Goal: Information Seeking & Learning: Find specific fact

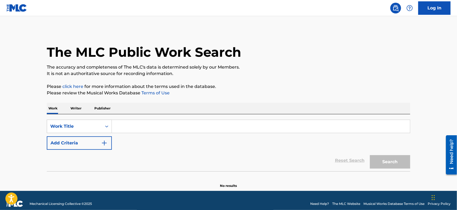
paste input "Love Is Temporary"
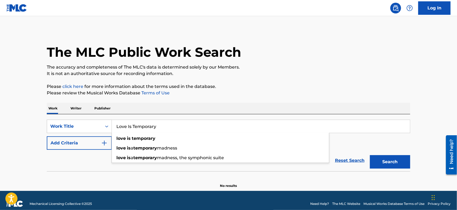
type input "Love Is Temporary"
click at [395, 162] on button "Search" at bounding box center [390, 161] width 40 height 13
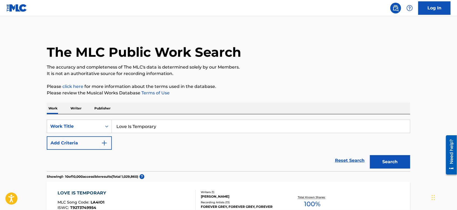
scroll to position [60, 0]
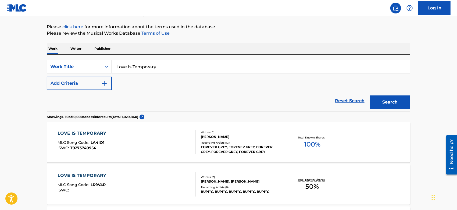
click at [133, 146] on div "LOVE IS TEMPORARY MLC Song Code : LA4IO1 ISWC : T9273749954" at bounding box center [127, 142] width 138 height 24
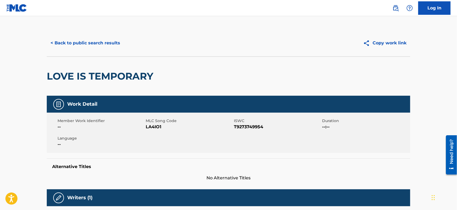
click at [157, 124] on span "LA4IO1" at bounding box center [189, 127] width 87 height 6
copy span "LA4IO1"
click at [97, 41] on button "< Back to public search results" at bounding box center [85, 42] width 77 height 13
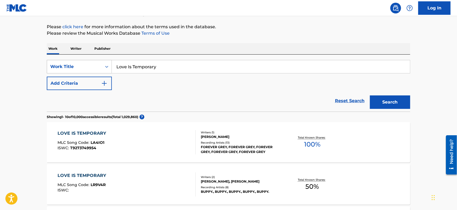
drag, startPoint x: 165, startPoint y: 64, endPoint x: 59, endPoint y: 73, distance: 106.4
click at [59, 73] on div "SearchWithCriteria7acce54b-1994-4871-adf6-df6a511b4d5b Work Title Love Is Tempo…" at bounding box center [228, 66] width 363 height 13
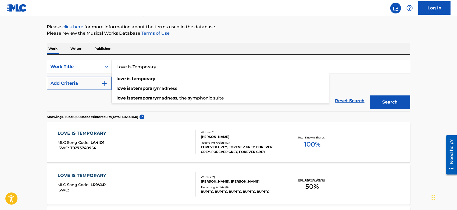
paste input "Shoulders"
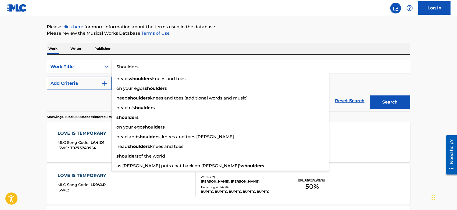
type input "Shoulders"
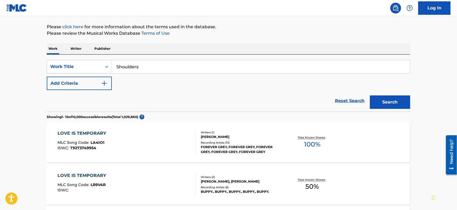
click at [385, 95] on button "Search" at bounding box center [390, 101] width 40 height 13
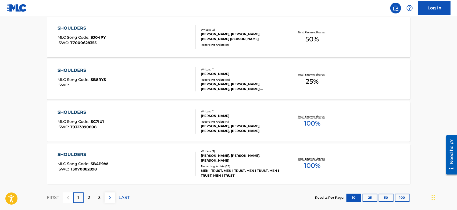
scroll to position [448, 0]
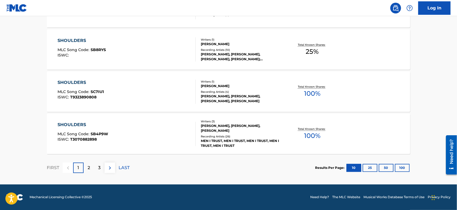
click at [405, 165] on button "100" at bounding box center [402, 168] width 15 height 8
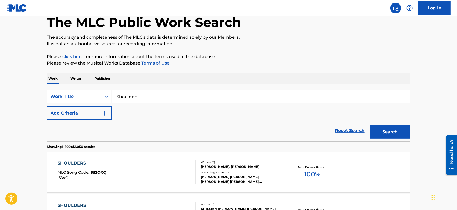
scroll to position [0, 0]
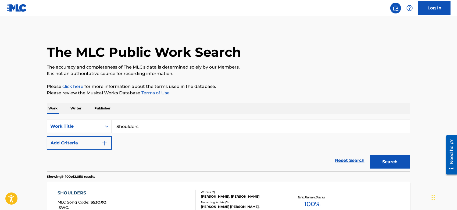
click at [95, 146] on button "Add Criteria" at bounding box center [79, 142] width 65 height 13
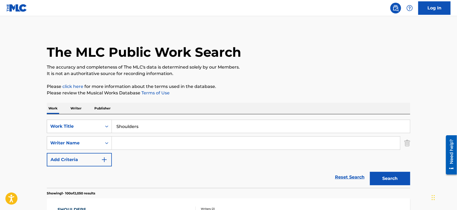
click at [123, 141] on input "Search Form" at bounding box center [256, 142] width 288 height 13
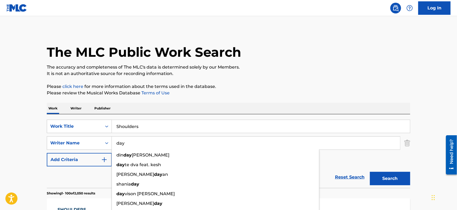
type input "day"
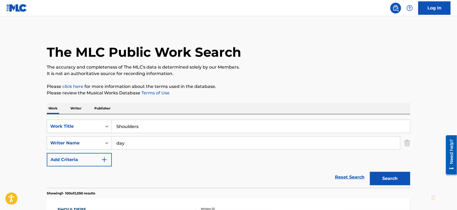
click at [373, 180] on button "Search" at bounding box center [390, 178] width 40 height 13
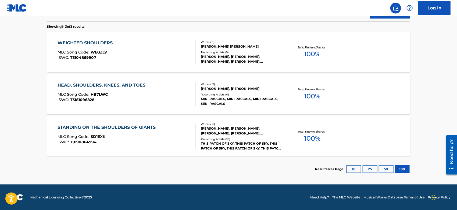
scroll to position [17, 0]
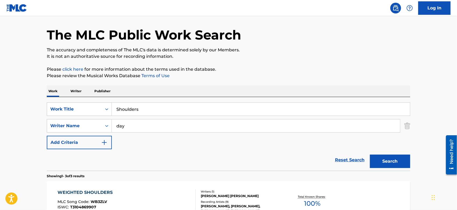
drag, startPoint x: 406, startPoint y: 125, endPoint x: 400, endPoint y: 125, distance: 5.6
click at [406, 125] on img "Search Form" at bounding box center [407, 125] width 6 height 13
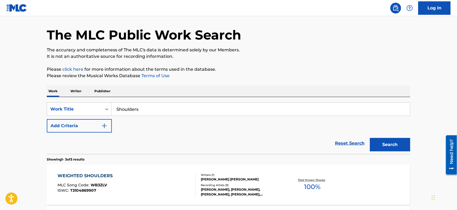
drag, startPoint x: 152, startPoint y: 105, endPoint x: 38, endPoint y: 110, distance: 114.6
click at [43, 110] on div "The MLC Public Work Search The accuracy and completeness of The MLC's data is d…" at bounding box center [228, 163] width 376 height 302
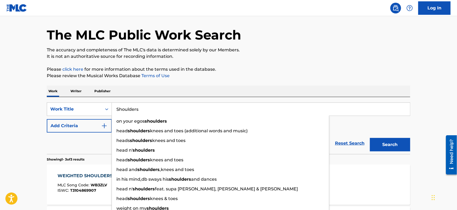
paste input "NEVER GET USED TO THIS"
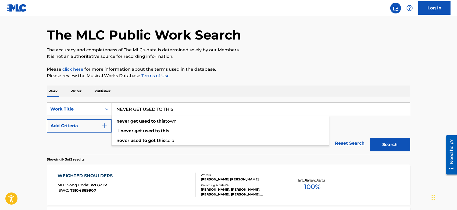
type input "NEVER GET USED TO THIS"
click at [317, 71] on p "Please click here for more information about the terms used in the database." at bounding box center [228, 69] width 363 height 6
click at [387, 149] on button "Search" at bounding box center [390, 144] width 40 height 13
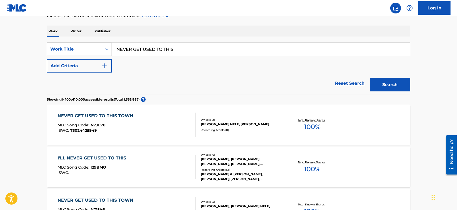
scroll to position [137, 0]
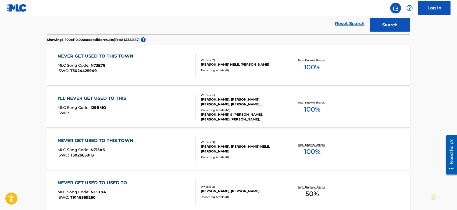
click at [148, 106] on div "I'LL NEVER GET USED TO THIS MLC Song Code : I29BMO ISWC :" at bounding box center [127, 107] width 138 height 24
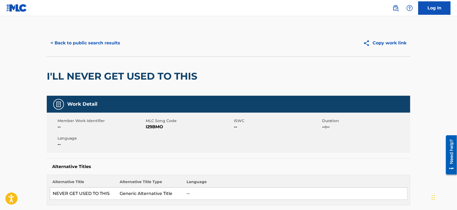
click at [153, 126] on span "I29BMO" at bounding box center [189, 127] width 87 height 6
copy span "I29BMO"
click at [87, 48] on button "< Back to public search results" at bounding box center [85, 42] width 77 height 13
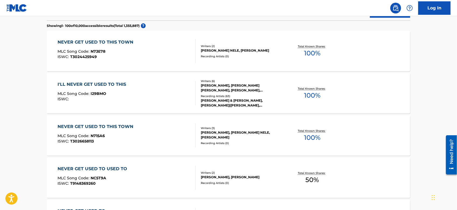
scroll to position [31, 0]
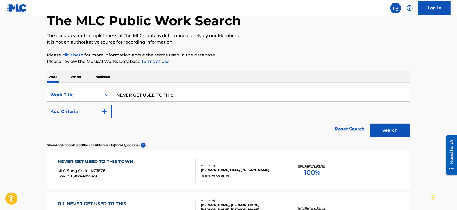
drag, startPoint x: 187, startPoint y: 92, endPoint x: 57, endPoint y: 92, distance: 129.5
click at [58, 92] on div "SearchWithCriteria7acce54b-1994-4871-adf6-df6a511b4d5b Work Title NEVER GET USE…" at bounding box center [228, 94] width 363 height 13
paste input "Roll to Me"
type input "Roll to Me"
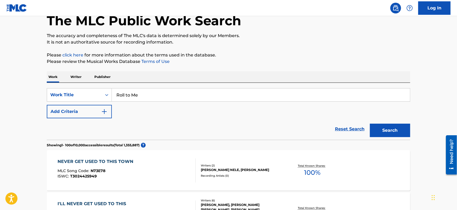
click at [389, 124] on button "Search" at bounding box center [390, 130] width 40 height 13
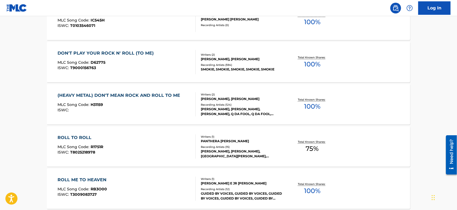
scroll to position [569, 0]
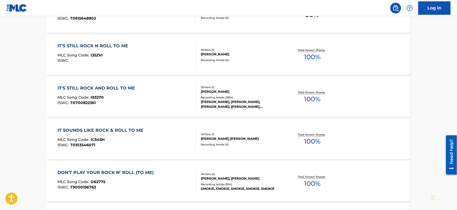
click at [150, 99] on div "IT'S STILL ROCK AND ROLL TO ME MLC Song Code : I93270 ISWC : T0700822361" at bounding box center [127, 97] width 138 height 24
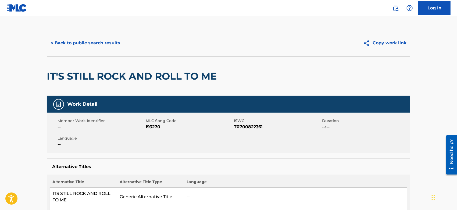
click at [62, 32] on div "< Back to public search results Copy work link" at bounding box center [228, 43] width 363 height 27
click at [60, 43] on button "< Back to public search results" at bounding box center [85, 42] width 77 height 13
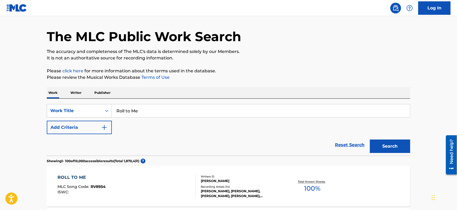
scroll to position [105, 0]
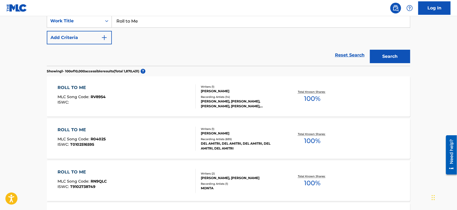
click at [167, 146] on div "ROLL TO ME MLC Song Code : R04025 ISWC : T0102516595" at bounding box center [127, 139] width 138 height 24
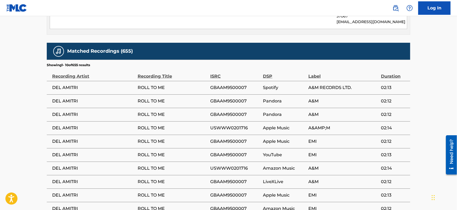
scroll to position [346, 0]
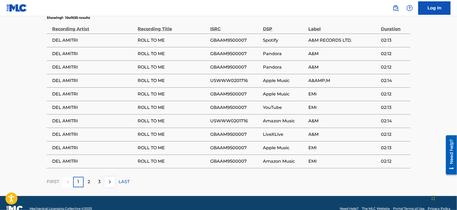
click at [102, 177] on div "3" at bounding box center [99, 182] width 10 height 10
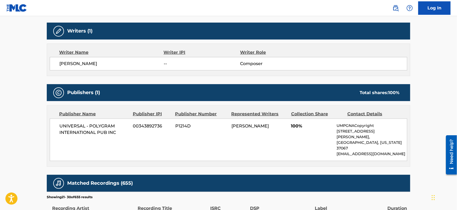
scroll to position [0, 0]
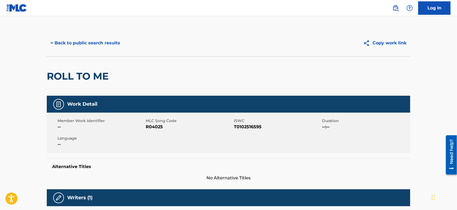
click at [152, 125] on span "R04025" at bounding box center [189, 127] width 87 height 6
copy span "R04025"
click at [106, 41] on button "< Back to public search results" at bounding box center [85, 42] width 77 height 13
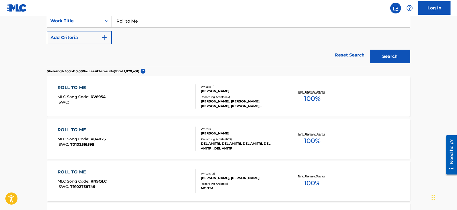
scroll to position [16, 0]
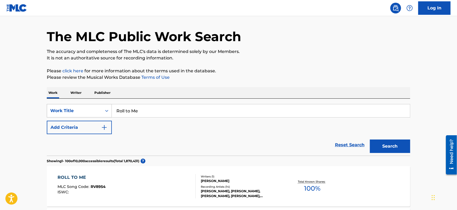
drag, startPoint x: 138, startPoint y: 109, endPoint x: 109, endPoint y: 111, distance: 28.8
click at [94, 109] on div "SearchWithCriteria7acce54b-1994-4871-adf6-df6a511b4d5b Work Title Roll to Me" at bounding box center [228, 110] width 363 height 13
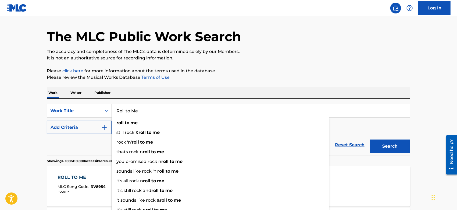
paste input "Falling On You"
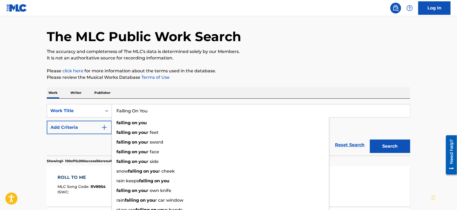
type input "Falling On You"
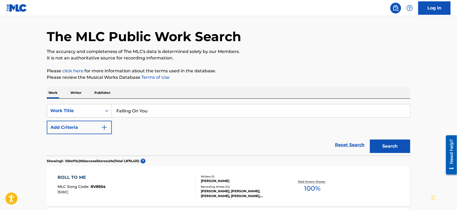
click at [404, 146] on button "Search" at bounding box center [390, 145] width 40 height 13
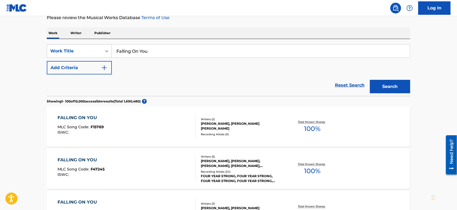
scroll to position [135, 0]
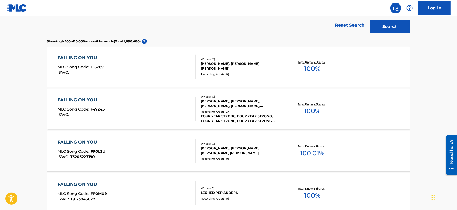
click at [127, 106] on div "FALLING ON YOU MLC Song Code : F47245 ISWC :" at bounding box center [127, 109] width 138 height 24
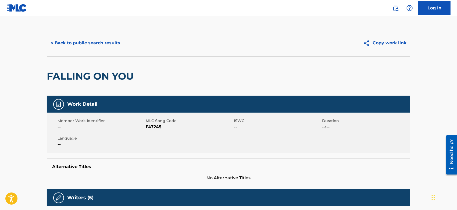
click at [150, 125] on span "F47245" at bounding box center [189, 127] width 87 height 6
copy span "F47245"
click at [88, 41] on button "< Back to public search results" at bounding box center [85, 42] width 77 height 13
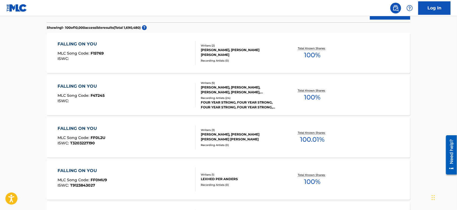
scroll to position [30, 0]
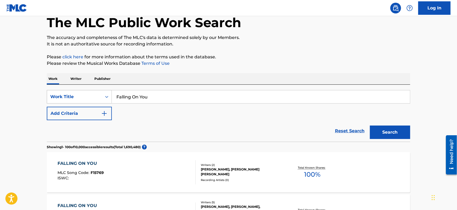
drag, startPoint x: 159, startPoint y: 96, endPoint x: 87, endPoint y: 92, distance: 71.6
click at [87, 92] on div "SearchWithCriteria7acce54b-1994-4871-adf6-df6a511b4d5b Work Title Falling On You" at bounding box center [228, 96] width 363 height 13
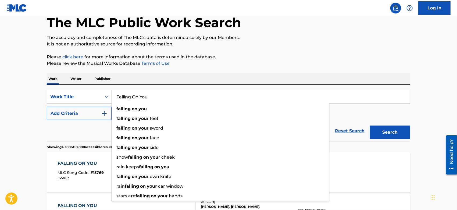
paste input "HERES TO SWIMMING WITH BOW LEGGED WOMEN"
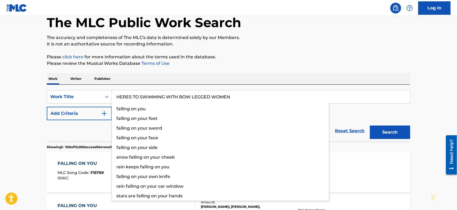
type input "HERES TO SWIMMING WITH BOW LEGGED WOMEN"
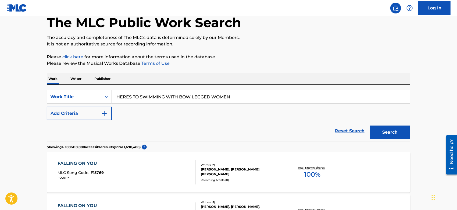
click at [391, 135] on button "Search" at bounding box center [390, 131] width 40 height 13
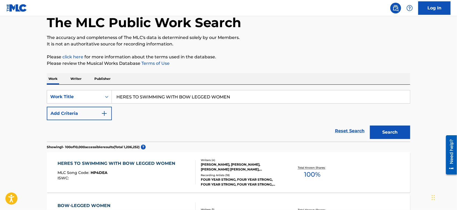
scroll to position [59, 0]
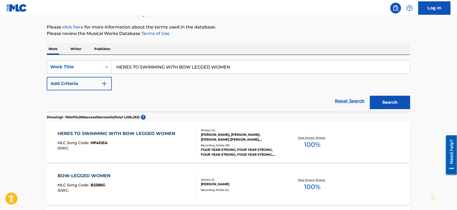
click at [131, 138] on div "HERES TO SWIMMING WITH BOW LEGGED WOMEN MLC Song Code : HP4DEA ISWC :" at bounding box center [118, 142] width 120 height 24
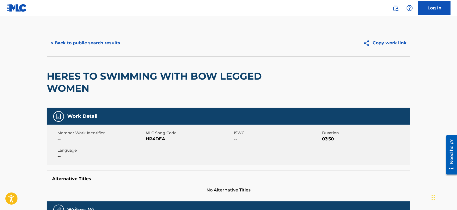
click at [153, 138] on span "HP4DEA" at bounding box center [189, 139] width 87 height 6
copy span "HP4DEA"
click at [96, 40] on button "< Back to public search results" at bounding box center [85, 42] width 77 height 13
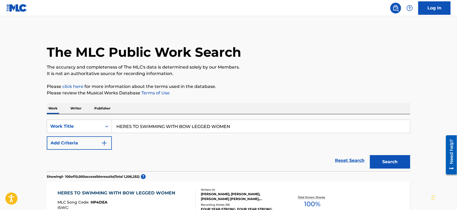
scroll to position [59, 0]
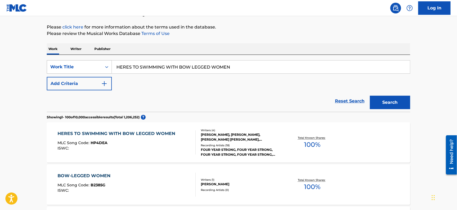
drag, startPoint x: 130, startPoint y: 66, endPoint x: 109, endPoint y: 66, distance: 20.7
click at [95, 66] on div "SearchWithCriteria7acce54b-1994-4871-adf6-df6a511b4d5b Work Title HERES TO SWIM…" at bounding box center [228, 66] width 363 height 13
paste input "EATING MY WORDS"
type input "EATING MY WORDS"
click at [335, 51] on div "Work Writer Publisher" at bounding box center [228, 48] width 363 height 11
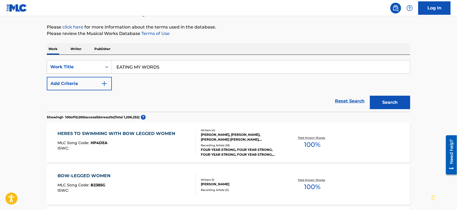
click at [380, 105] on button "Search" at bounding box center [390, 102] width 40 height 13
click at [132, 139] on div "EATING MY WORDS MLC Song Code : EQ0WML ISWC :" at bounding box center [127, 142] width 138 height 24
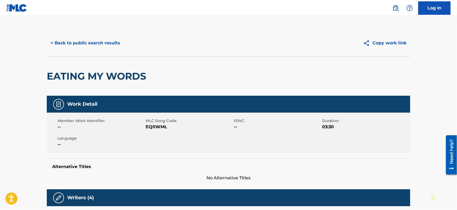
click at [154, 124] on span "EQ0WML" at bounding box center [189, 127] width 87 height 6
copy span "EQ0WML"
click at [96, 39] on button "< Back to public search results" at bounding box center [85, 42] width 77 height 13
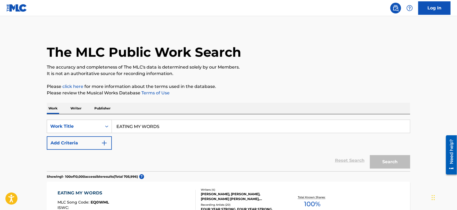
scroll to position [59, 0]
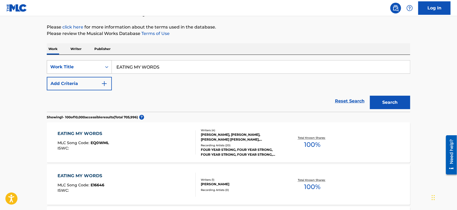
drag, startPoint x: 164, startPoint y: 65, endPoint x: 88, endPoint y: 66, distance: 76.0
click at [88, 66] on div "SearchWithCriteria7acce54b-1994-4871-adf6-df6a511b4d5b Work Title EATING MY WOR…" at bounding box center [228, 66] width 363 height 13
paste input "The Less I Know The Better"
type input "The Less I Know The Better"
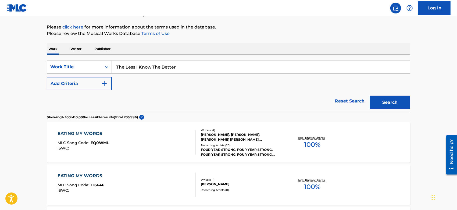
click at [391, 107] on button "Search" at bounding box center [390, 102] width 40 height 13
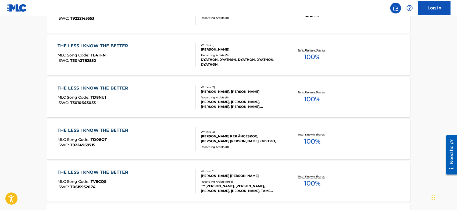
scroll to position [417, 0]
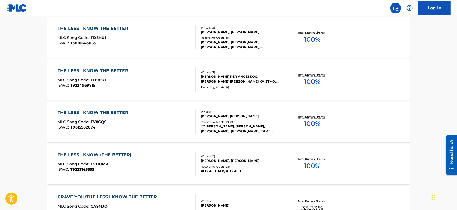
click at [175, 125] on div "THE LESS I KNOW THE BETTER MLC Song Code : TV8CQS ISWC : T0615932074" at bounding box center [127, 122] width 138 height 24
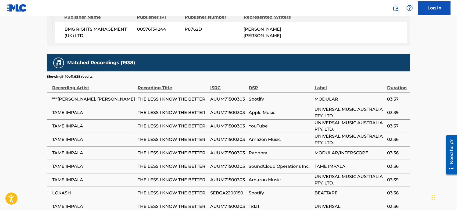
scroll to position [388, 0]
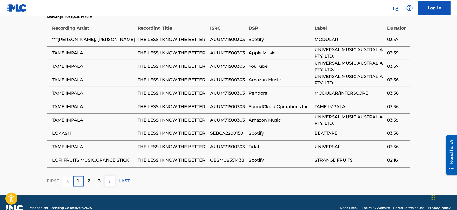
click at [85, 177] on div "2" at bounding box center [89, 181] width 10 height 10
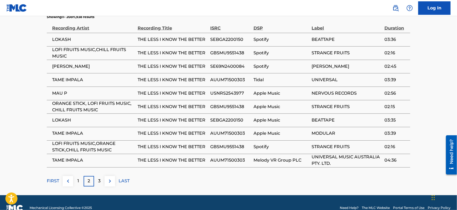
click at [100, 178] on p "3" at bounding box center [99, 181] width 2 height 6
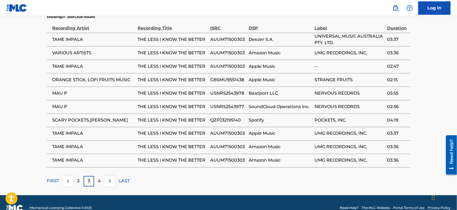
click at [99, 178] on p "4" at bounding box center [99, 181] width 3 height 6
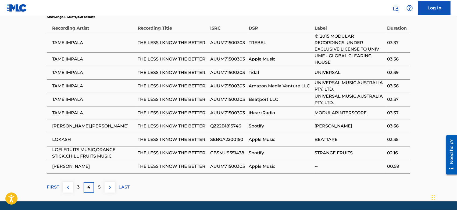
click at [99, 184] on p "5" at bounding box center [99, 187] width 2 height 6
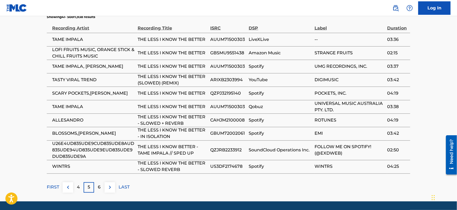
click at [99, 184] on p "6" at bounding box center [99, 187] width 3 height 6
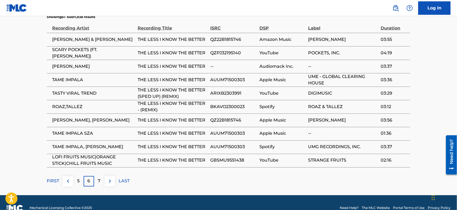
click at [100, 178] on p "7" at bounding box center [99, 181] width 3 height 6
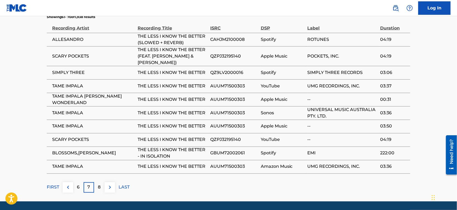
click at [100, 184] on p "8" at bounding box center [99, 187] width 3 height 6
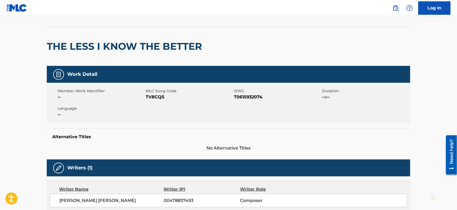
scroll to position [0, 0]
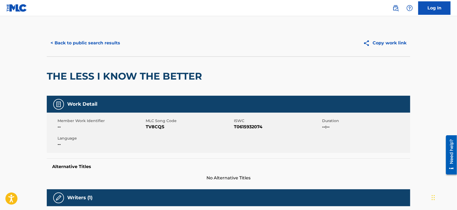
click at [154, 126] on span "TV8CQS" at bounding box center [189, 127] width 87 height 6
copy span "TV8CQS"
click at [110, 36] on button "< Back to public search results" at bounding box center [85, 42] width 77 height 13
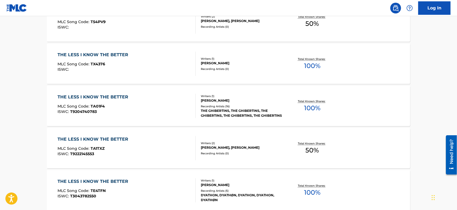
scroll to position [73, 0]
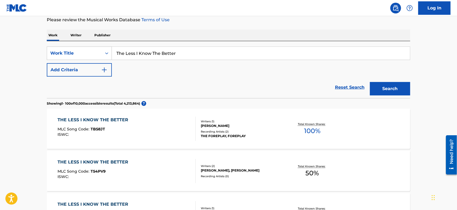
drag, startPoint x: 187, startPoint y: 48, endPoint x: 36, endPoint y: 49, distance: 151.5
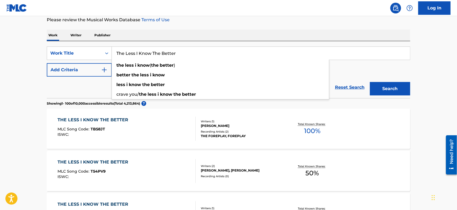
paste input "Je te veux"
type input "Je te veux"
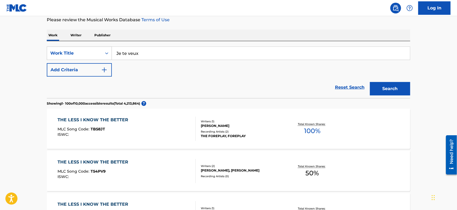
click at [385, 89] on button "Search" at bounding box center [390, 88] width 40 height 13
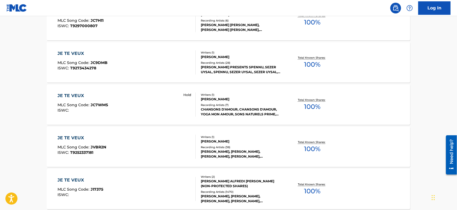
scroll to position [819, 0]
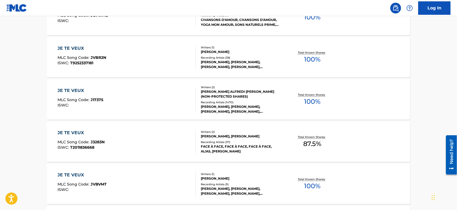
click at [153, 104] on div "JE TE VEUX MLC Song Code : J17375 ISWC :" at bounding box center [127, 99] width 138 height 24
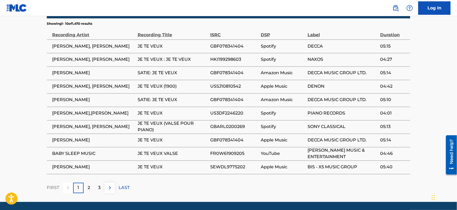
scroll to position [428, 0]
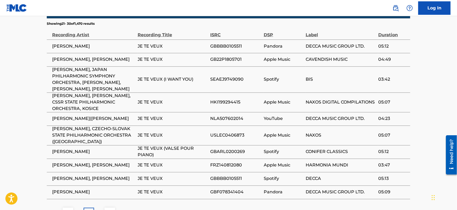
click at [104, 208] on div "4" at bounding box center [99, 213] width 10 height 10
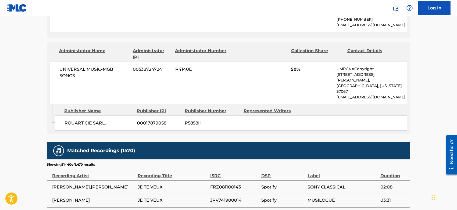
scroll to position [458, 0]
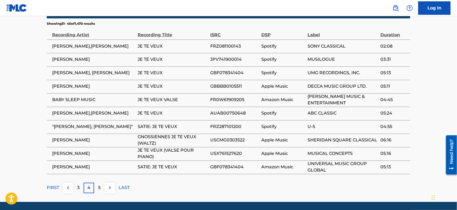
click at [101, 183] on div "5" at bounding box center [99, 188] width 10 height 10
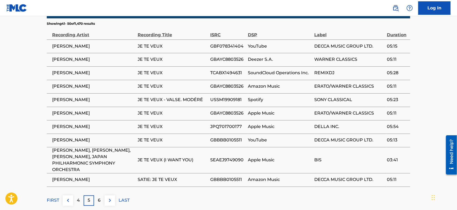
click at [101, 195] on div "6" at bounding box center [99, 200] width 10 height 10
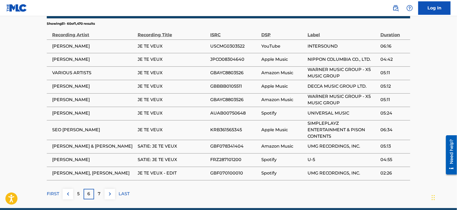
click at [101, 189] on div "7" at bounding box center [99, 194] width 10 height 10
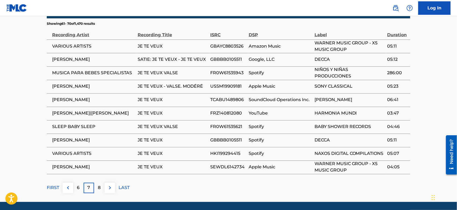
click at [102, 183] on div "8" at bounding box center [99, 188] width 10 height 10
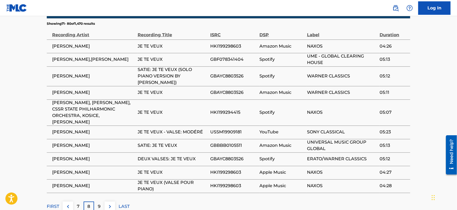
click at [102, 201] on div "9" at bounding box center [99, 206] width 10 height 10
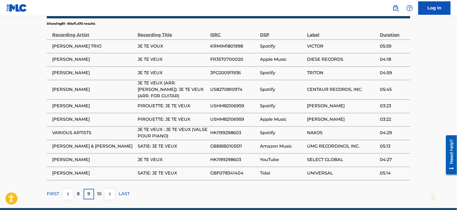
click at [102, 189] on div "10" at bounding box center [99, 194] width 10 height 10
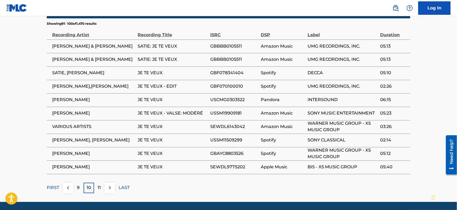
click at [102, 183] on div "11" at bounding box center [99, 188] width 10 height 10
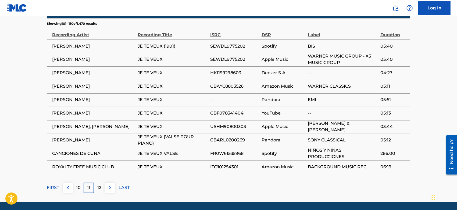
click at [102, 183] on div "12" at bounding box center [99, 188] width 10 height 10
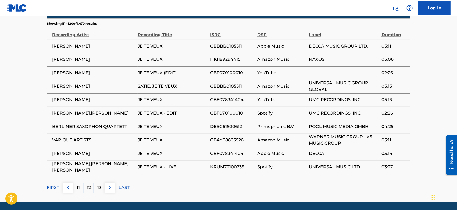
click at [102, 183] on div "13" at bounding box center [99, 188] width 10 height 10
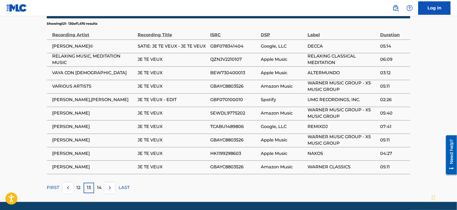
click at [102, 183] on div "14" at bounding box center [99, 188] width 10 height 10
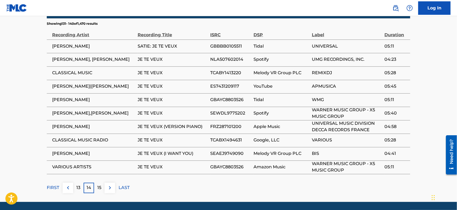
click at [102, 183] on div "15" at bounding box center [99, 188] width 10 height 10
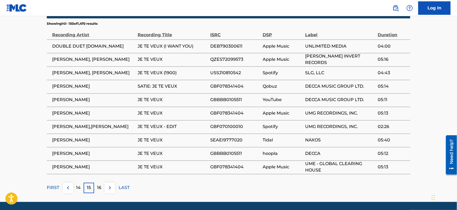
click at [102, 183] on div "16" at bounding box center [99, 188] width 10 height 10
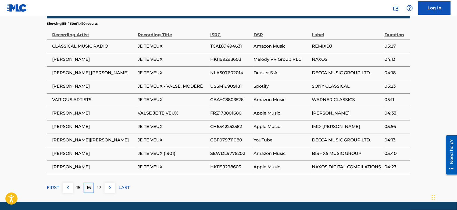
click at [102, 183] on div "17" at bounding box center [99, 188] width 10 height 10
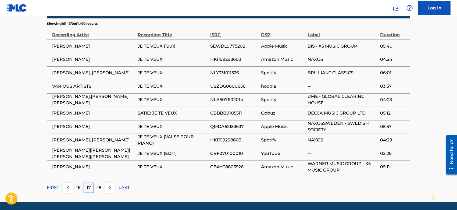
click at [102, 183] on div "18" at bounding box center [99, 188] width 10 height 10
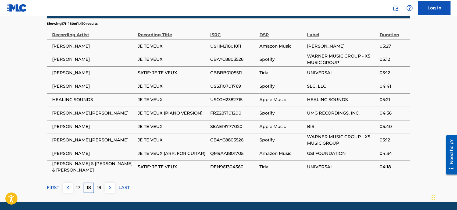
click at [102, 183] on div "19" at bounding box center [99, 188] width 10 height 10
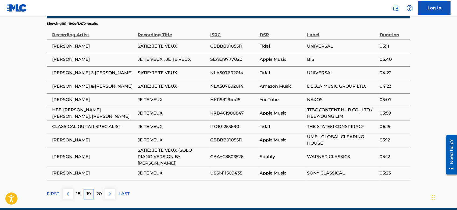
click at [102, 189] on div "20" at bounding box center [99, 194] width 10 height 10
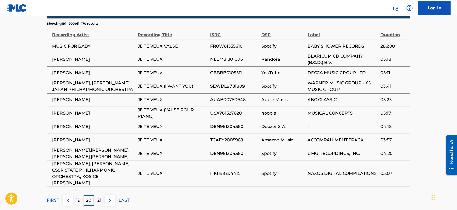
click at [102, 174] on span "ERIK SATIE, GERALD GARCIA, CSSR STATE PHILHARMONIC ORCHESTRA, KOSICE, PETER BRE…" at bounding box center [93, 174] width 83 height 26
click at [98, 197] on p "21" at bounding box center [99, 200] width 4 height 6
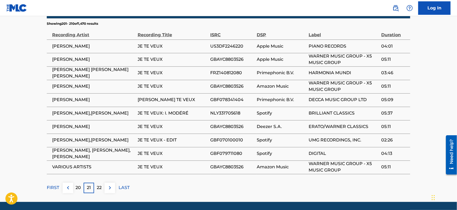
click at [99, 185] on p "22" at bounding box center [99, 188] width 5 height 6
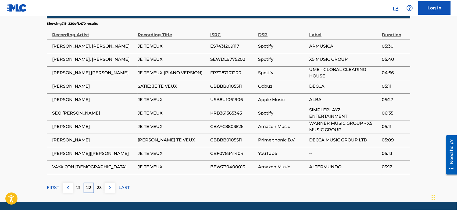
click at [99, 185] on p "23" at bounding box center [99, 188] width 5 height 6
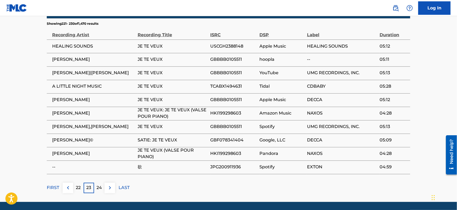
click at [99, 185] on p "24" at bounding box center [99, 188] width 5 height 6
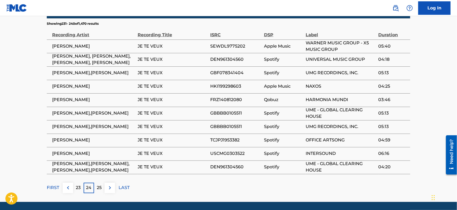
click at [99, 188] on p "25" at bounding box center [99, 188] width 5 height 6
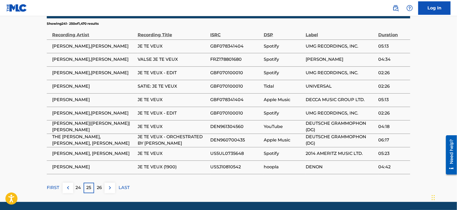
click at [99, 185] on p "26" at bounding box center [99, 188] width 5 height 6
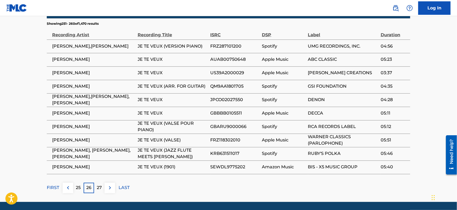
click at [99, 185] on p "27" at bounding box center [99, 188] width 5 height 6
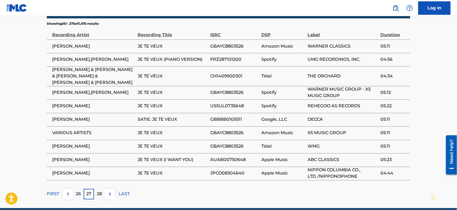
click at [100, 191] on p "28" at bounding box center [99, 194] width 5 height 6
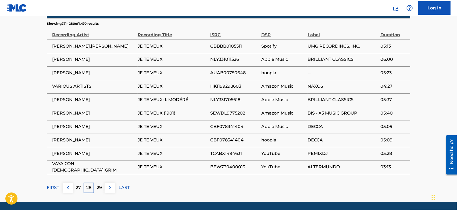
click at [101, 185] on p "29" at bounding box center [99, 188] width 5 height 6
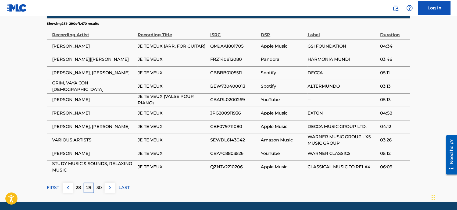
click at [102, 185] on p "30" at bounding box center [99, 188] width 5 height 6
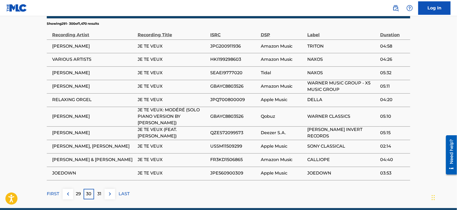
click at [102, 189] on div "31" at bounding box center [99, 194] width 10 height 10
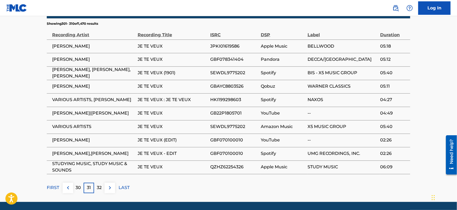
click at [99, 185] on p "32" at bounding box center [99, 188] width 5 height 6
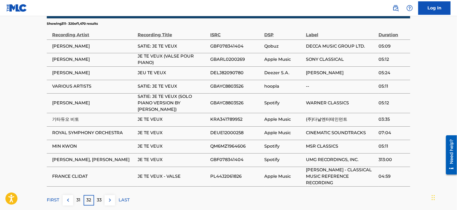
click at [99, 197] on p "33" at bounding box center [99, 200] width 5 height 6
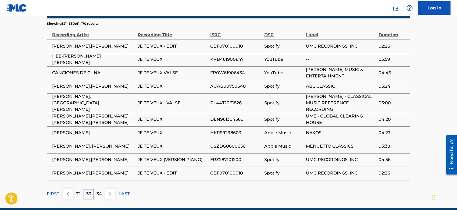
click at [98, 191] on p "34" at bounding box center [99, 194] width 5 height 6
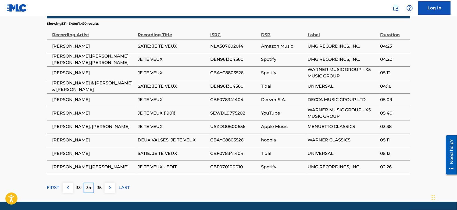
click at [98, 191] on p "35" at bounding box center [99, 188] width 5 height 6
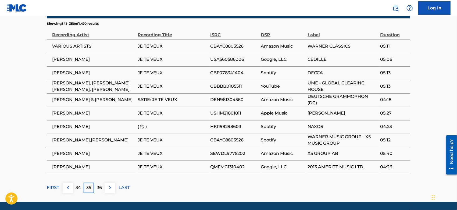
click at [101, 185] on p "36" at bounding box center [99, 188] width 5 height 6
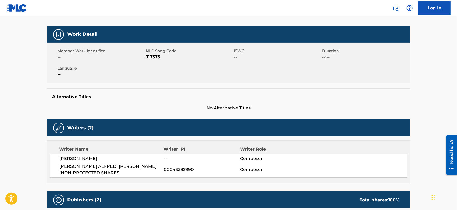
scroll to position [0, 0]
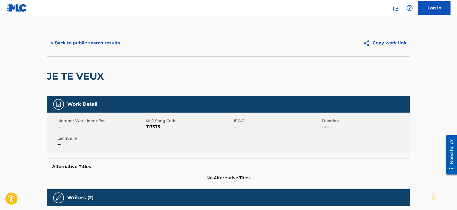
click at [154, 125] on span "J17375" at bounding box center [189, 127] width 87 height 6
copy span "J17375"
click at [98, 45] on button "< Back to public search results" at bounding box center [85, 42] width 77 height 13
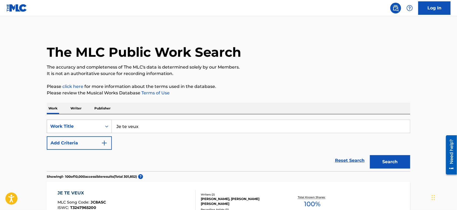
drag, startPoint x: 146, startPoint y: 128, endPoint x: 93, endPoint y: 127, distance: 52.7
click at [93, 127] on div "SearchWithCriteria7acce54b-1994-4871-adf6-df6a511b4d5b Work Title Je te veux" at bounding box center [228, 126] width 363 height 13
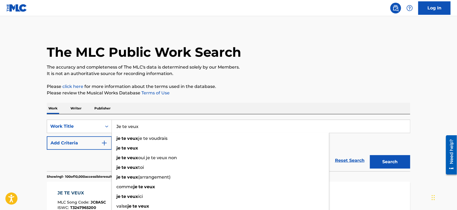
paste input "Gymnopedies: Gymnopedie No. 1"
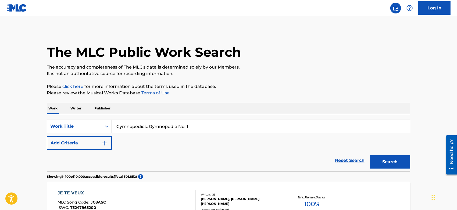
click at [291, 87] on p "Please click here for more information about the terms used in the database." at bounding box center [228, 86] width 363 height 6
click at [382, 164] on button "Search" at bounding box center [390, 161] width 40 height 13
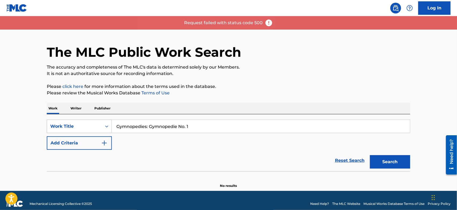
drag, startPoint x: 149, startPoint y: 126, endPoint x: 67, endPoint y: 128, distance: 82.2
click at [67, 128] on div "SearchWithCriteria7acce54b-1994-4871-adf6-df6a511b4d5b Work Title Gymnopedies: …" at bounding box center [228, 126] width 363 height 13
click at [370, 155] on button "Search" at bounding box center [390, 161] width 40 height 13
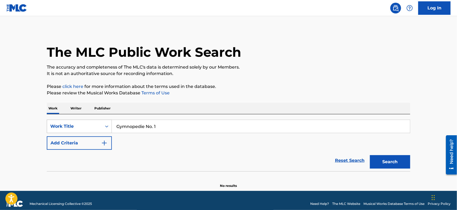
drag, startPoint x: 165, startPoint y: 123, endPoint x: 102, endPoint y: 123, distance: 63.4
click at [102, 123] on div "SearchWithCriteria7acce54b-1994-4871-adf6-df6a511b4d5b Work Title Gymnopedie No…" at bounding box center [228, 126] width 363 height 13
paste input "Jealous"
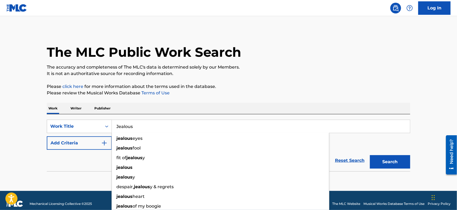
type input "Jealous"
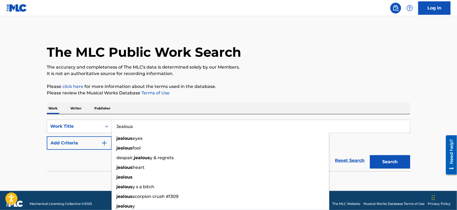
click at [349, 72] on p "It is not an authoritative source for recording information." at bounding box center [228, 73] width 363 height 6
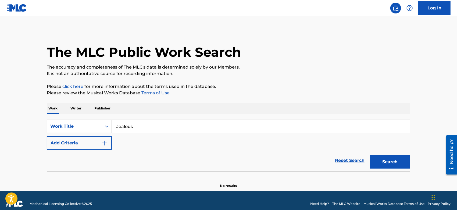
click at [380, 157] on button "Search" at bounding box center [390, 161] width 40 height 13
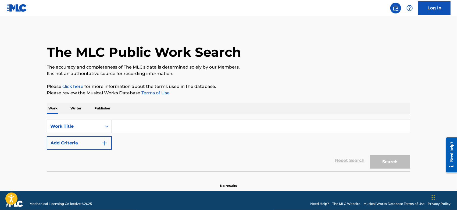
paste input "Jealous"
click at [307, 59] on div "The MLC Public Work Search" at bounding box center [228, 49] width 363 height 39
click at [387, 156] on button "Search" at bounding box center [390, 161] width 40 height 13
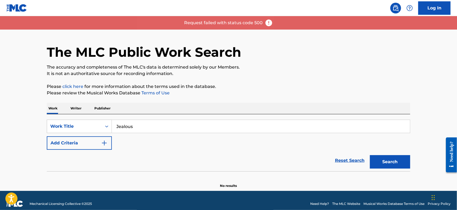
click at [265, 23] on img at bounding box center [269, 23] width 8 height 8
click at [267, 23] on img at bounding box center [269, 23] width 8 height 8
click at [268, 25] on img at bounding box center [269, 23] width 8 height 8
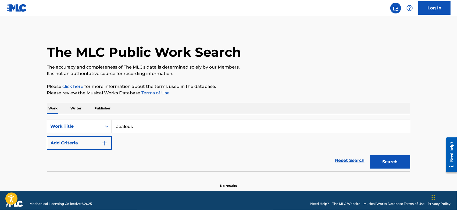
drag, startPoint x: 139, startPoint y: 124, endPoint x: 105, endPoint y: 125, distance: 34.1
click at [105, 125] on div "SearchWithCriteriade97359d-d259-4dcc-ac7a-8c082ea926b5 Work Title Jealous" at bounding box center [228, 126] width 363 height 13
paste input "Fallin' in Love in the U.S.A."
type input "Fallin' in Love in the U.S.A."
click at [269, 57] on div "The MLC Public Work Search" at bounding box center [228, 49] width 363 height 39
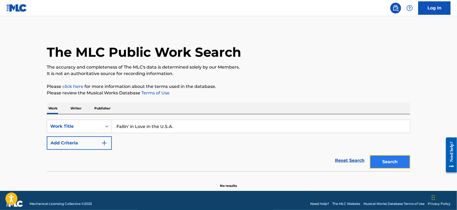
click at [384, 159] on button "Search" at bounding box center [390, 161] width 40 height 13
paste input "Fallin' in Love in the U.S.A."
click at [376, 160] on button "Search" at bounding box center [390, 161] width 40 height 13
click at [383, 159] on button "Search" at bounding box center [390, 161] width 40 height 13
click at [393, 160] on button "Search" at bounding box center [390, 161] width 40 height 13
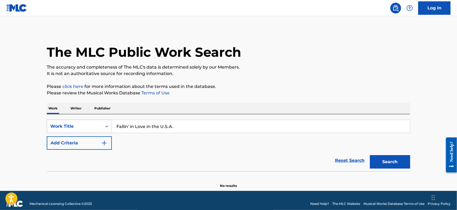
drag, startPoint x: 160, startPoint y: 124, endPoint x: 102, endPoint y: 120, distance: 58.2
click at [102, 120] on div "SearchWithCriteria3b75a40d-4317-4c4c-97c9-84bd851b5dc2 Work Title Fallin' in Lo…" at bounding box center [228, 126] width 363 height 13
paste input "Hey Jealous Lover"
type input "Hey Jealous Lover"
click at [253, 62] on div "The MLC Public Work Search" at bounding box center [228, 49] width 363 height 39
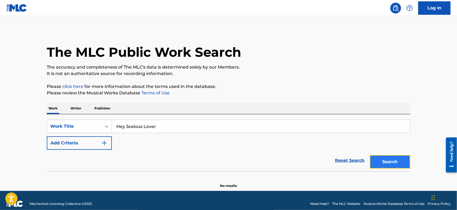
click at [385, 158] on button "Search" at bounding box center [390, 161] width 40 height 13
paste input "Hey Jealous Lover"
type input "Hey Jealous Lover"
click at [288, 92] on p "Please review the Musical Works Database Terms of Use" at bounding box center [228, 93] width 363 height 6
click at [392, 163] on button "Search" at bounding box center [390, 161] width 40 height 13
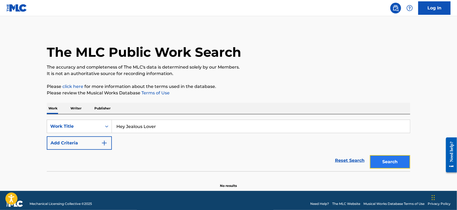
click at [385, 160] on button "Search" at bounding box center [390, 161] width 40 height 13
paste input "Let's Fall in Love"
type input "Let's Fall in Love"
click at [297, 87] on p "Please click here for more information about the terms used in the database." at bounding box center [228, 86] width 363 height 6
click at [392, 157] on button "Search" at bounding box center [390, 161] width 40 height 13
